Goal: Task Accomplishment & Management: Manage account settings

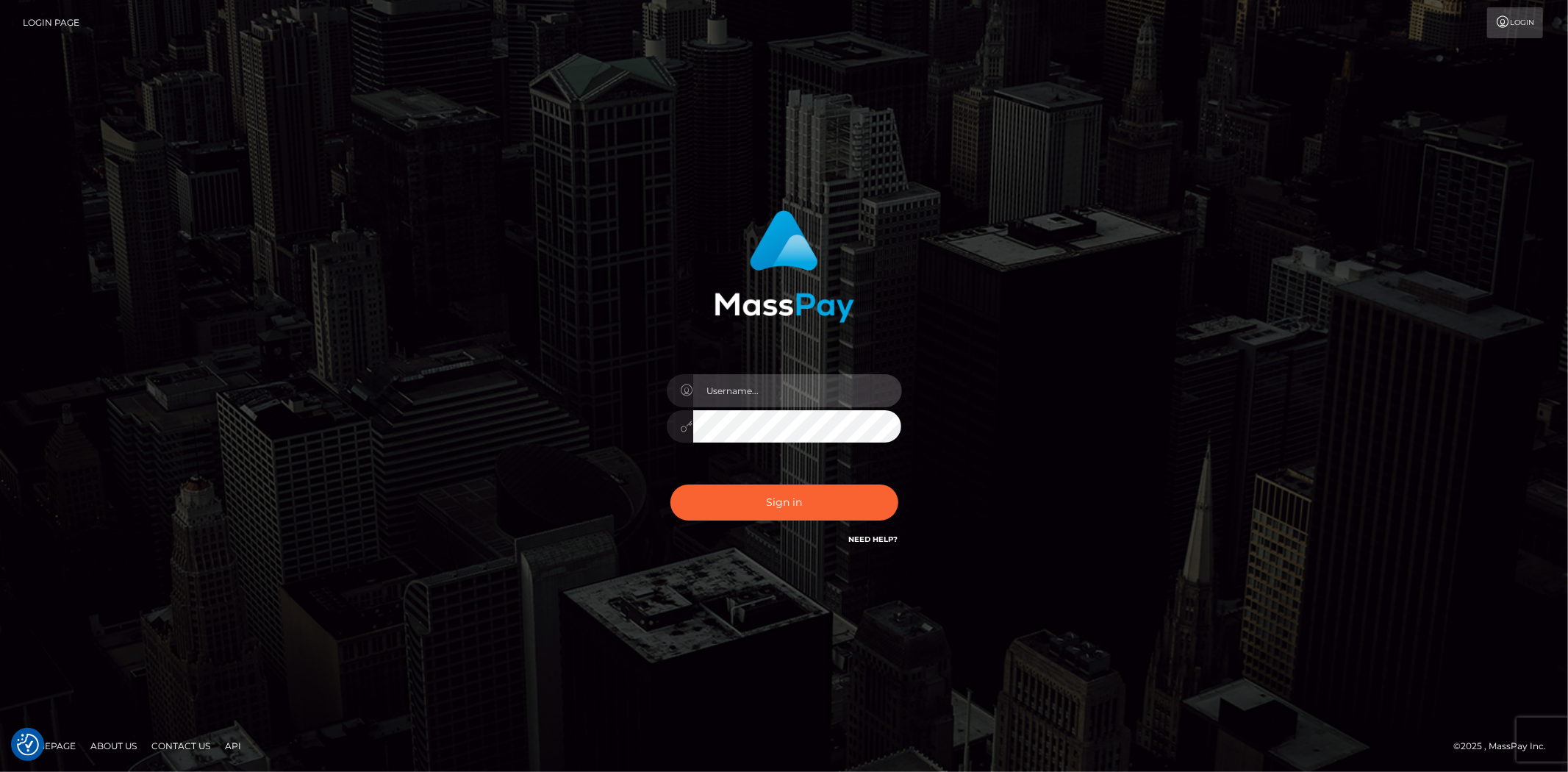
click at [737, 402] on input "text" at bounding box center [797, 390] width 208 height 33
type input "Bern.Spree"
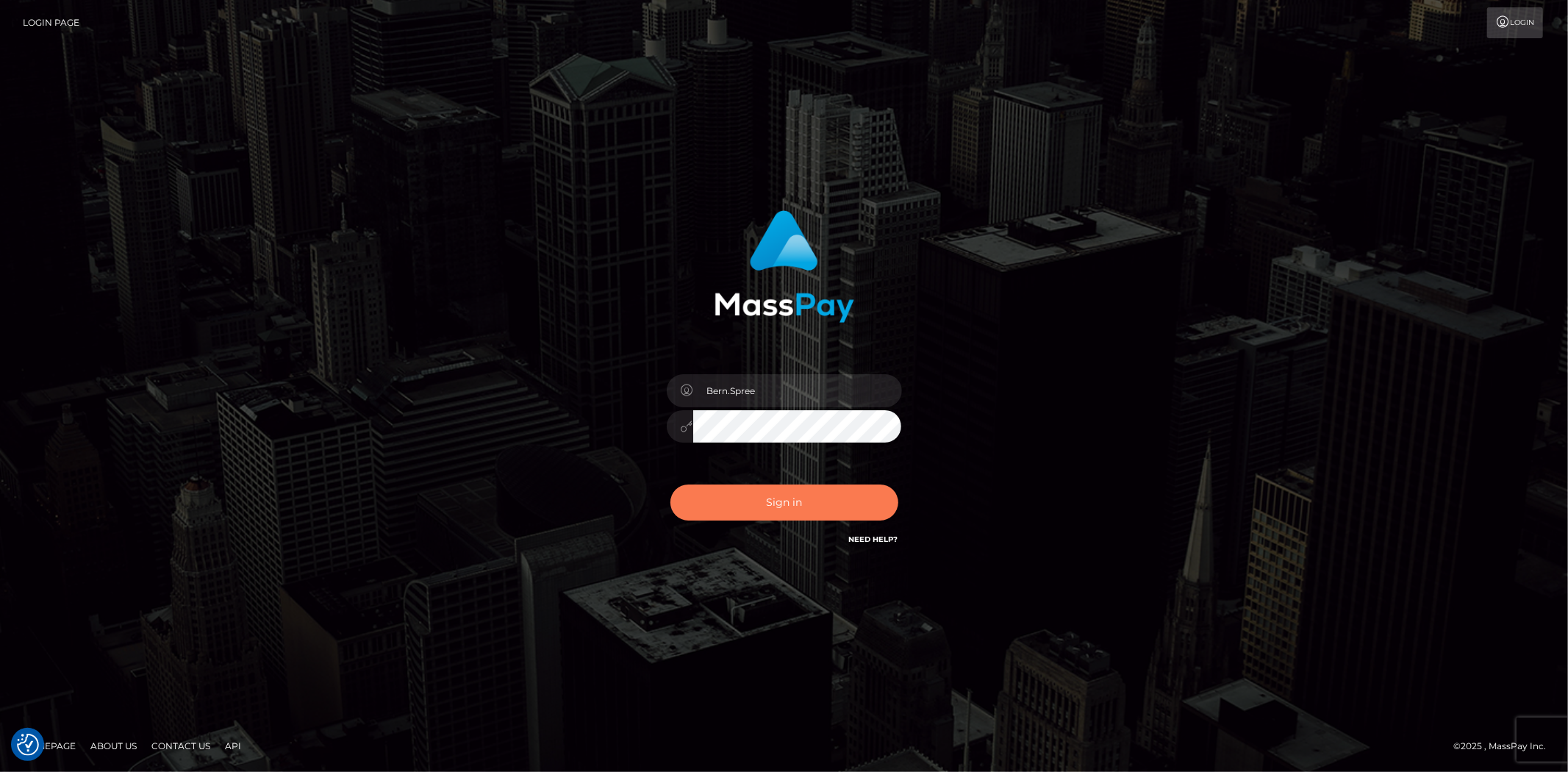
click at [755, 503] on button "Sign in" at bounding box center [784, 502] width 228 height 36
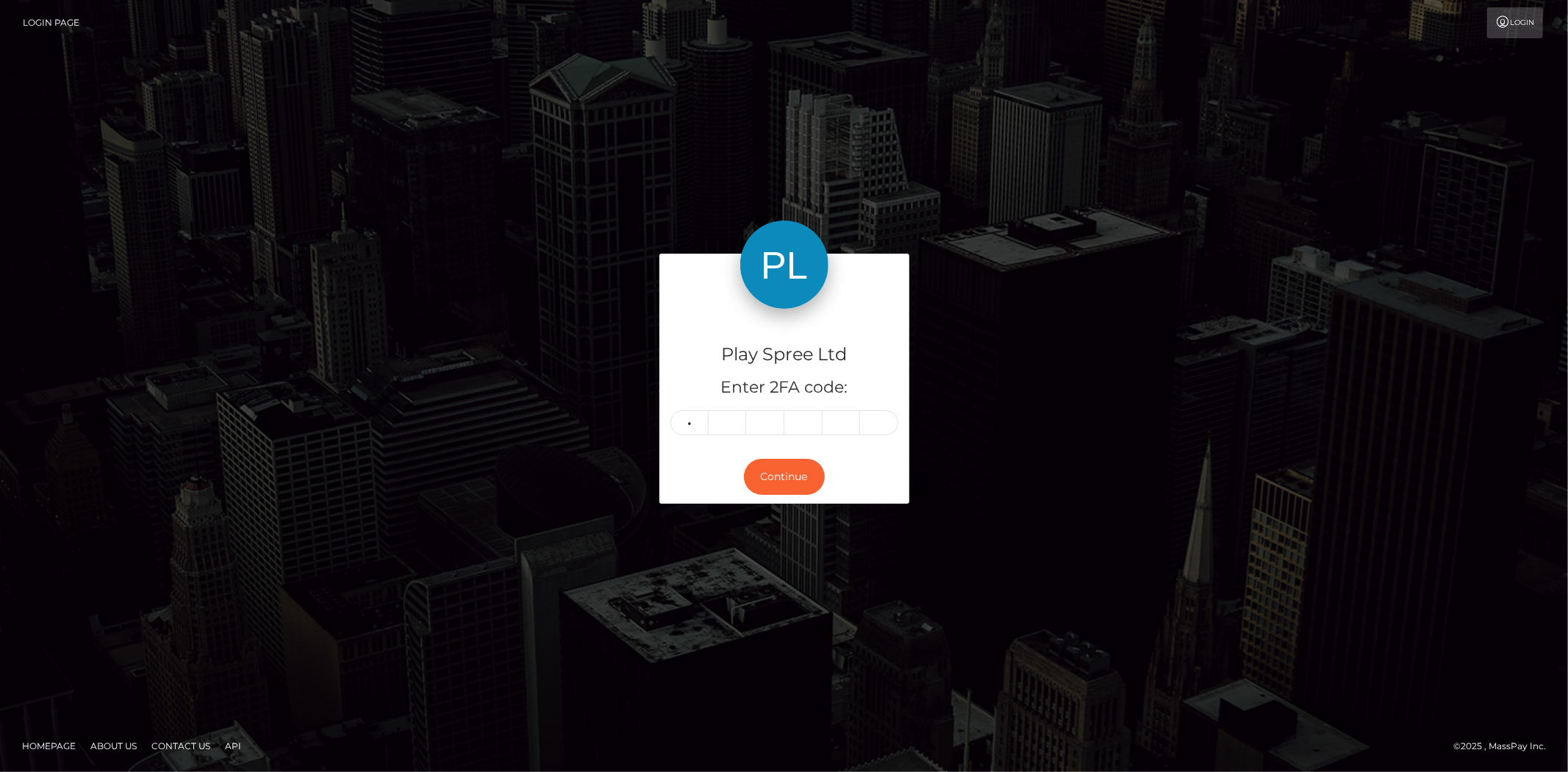
type input "1"
type input "0"
type input "9"
type input "2"
type input "4"
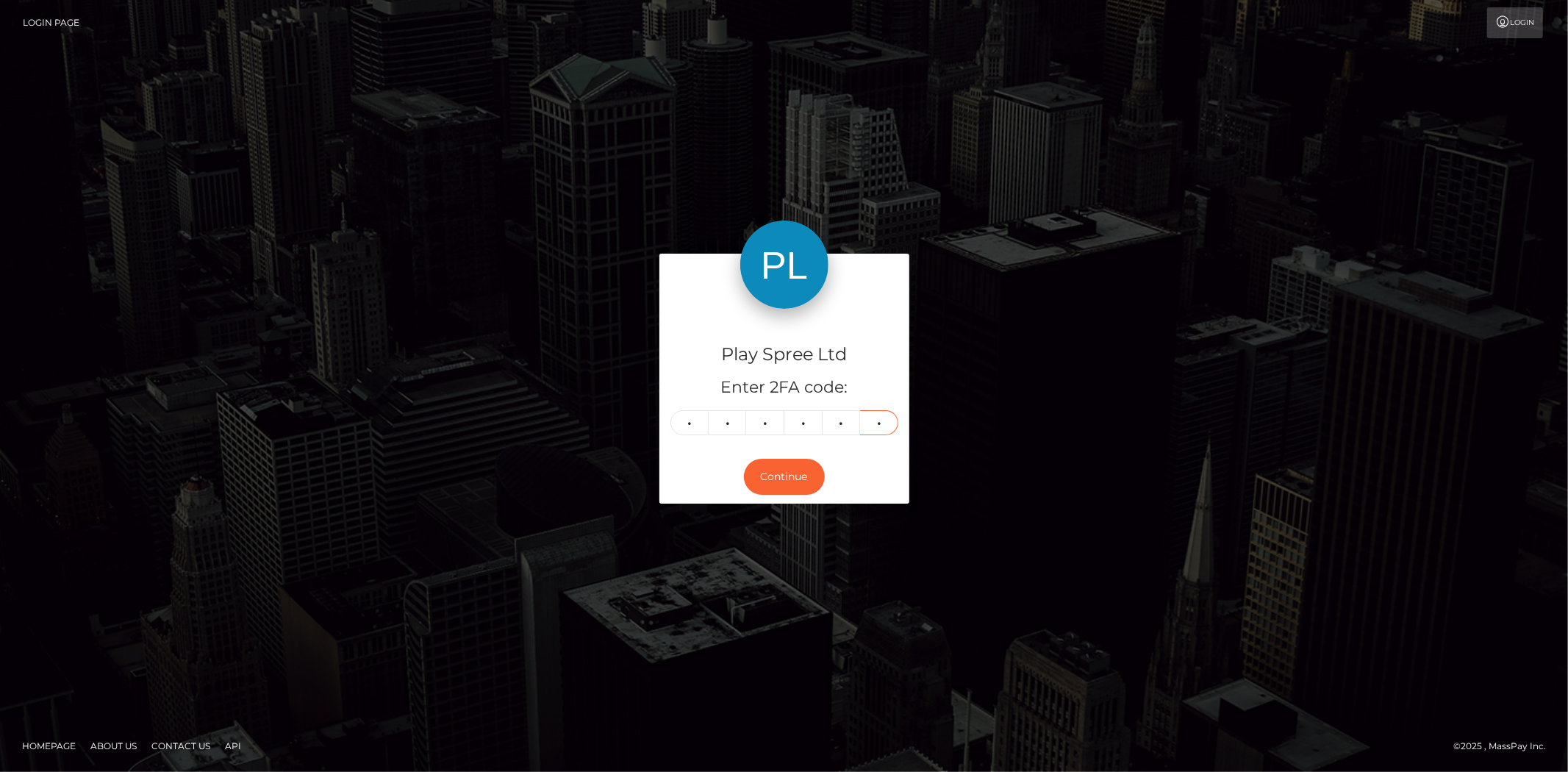
type input "8"
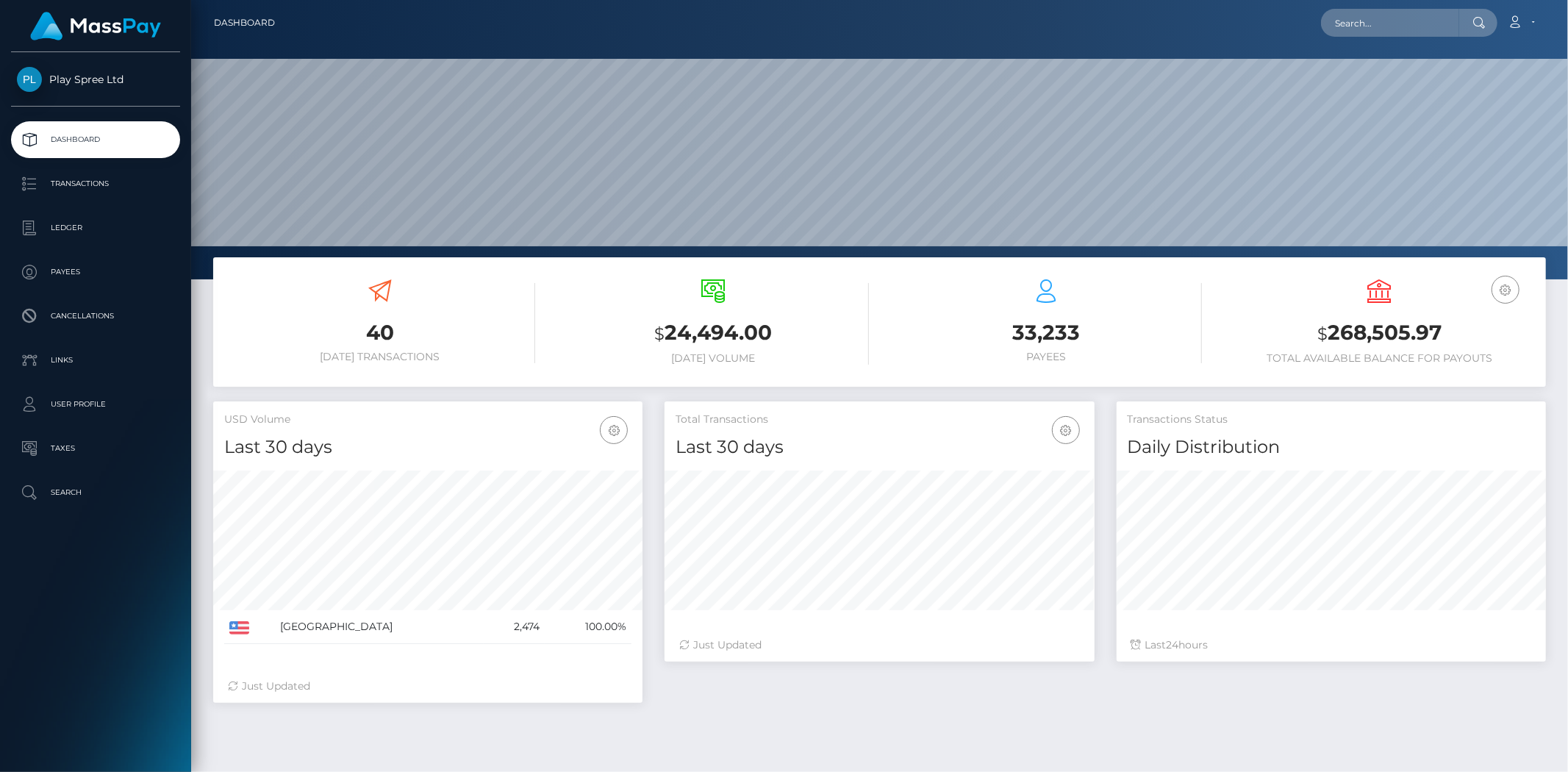
scroll to position [260, 430]
drag, startPoint x: 1331, startPoint y: 331, endPoint x: 1439, endPoint y: 325, distance: 108.2
click at [1439, 325] on h3 "$ 268,505.97" at bounding box center [1379, 333] width 311 height 30
copy h3 "268,505.97"
